Goal: Transaction & Acquisition: Purchase product/service

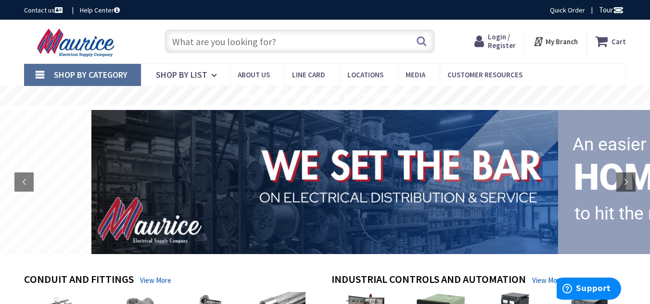
click at [188, 41] on input "text" at bounding box center [299, 41] width 270 height 24
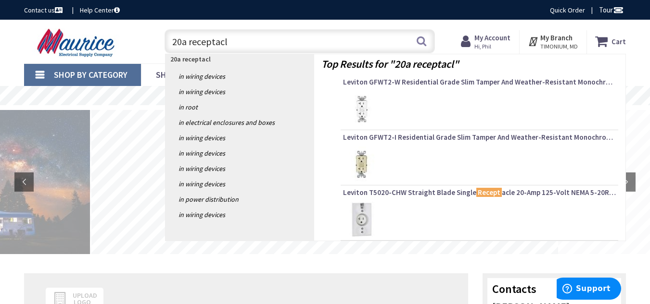
type input "20a receptacle"
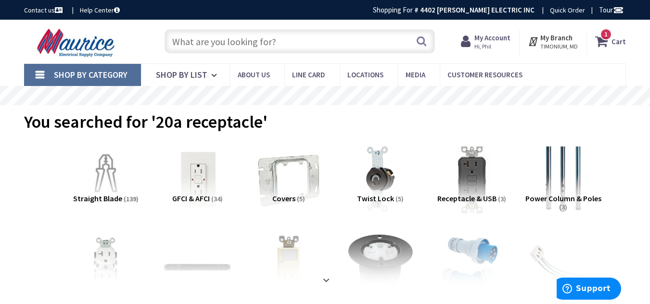
click at [215, 45] on input "text" at bounding box center [299, 41] width 270 height 24
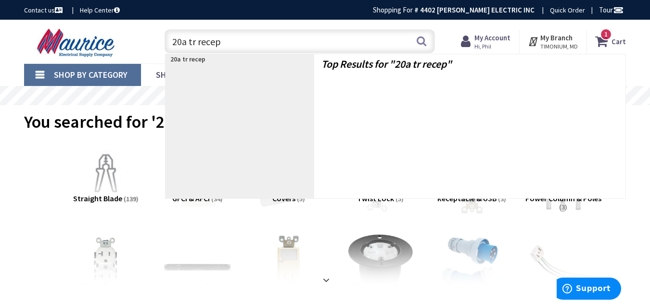
type input "20a tr recept"
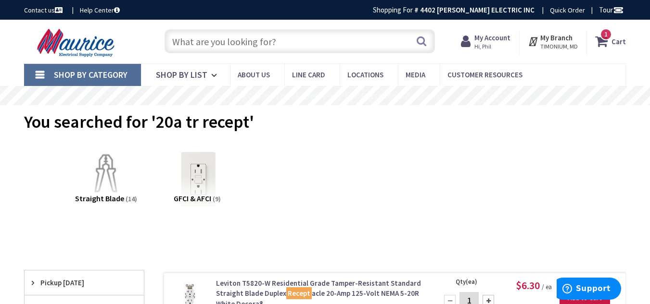
click at [192, 42] on input "text" at bounding box center [299, 41] width 270 height 24
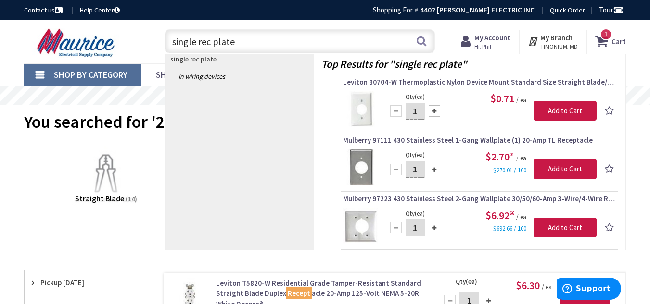
type input "single rec plate"
